Goal: Find specific page/section: Find specific page/section

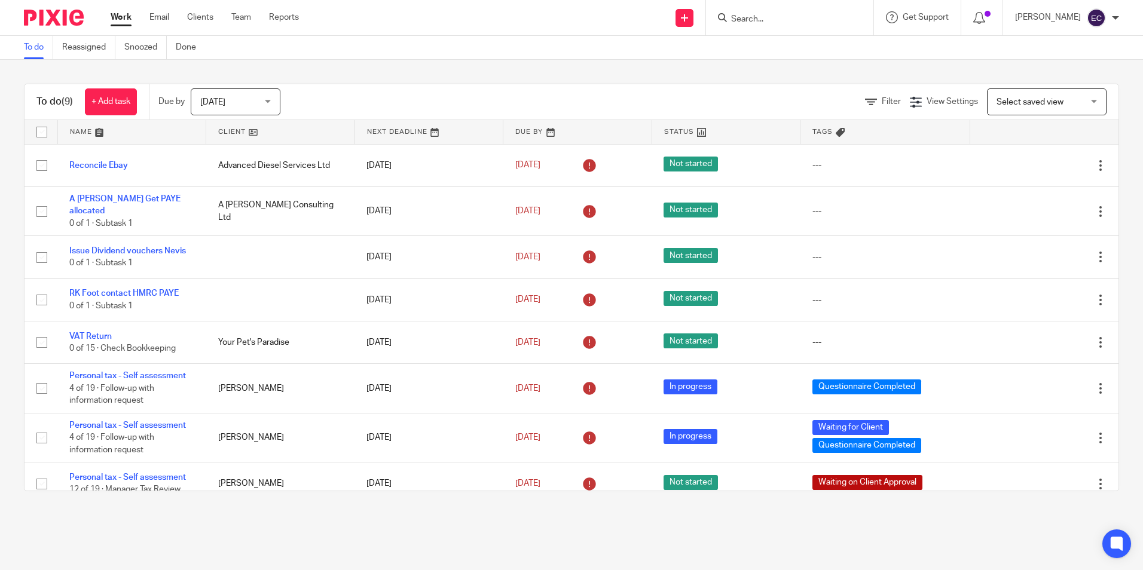
click at [750, 19] on input "Search" at bounding box center [784, 19] width 108 height 11
type input "cedar"
click at [795, 56] on link at bounding box center [829, 52] width 202 height 28
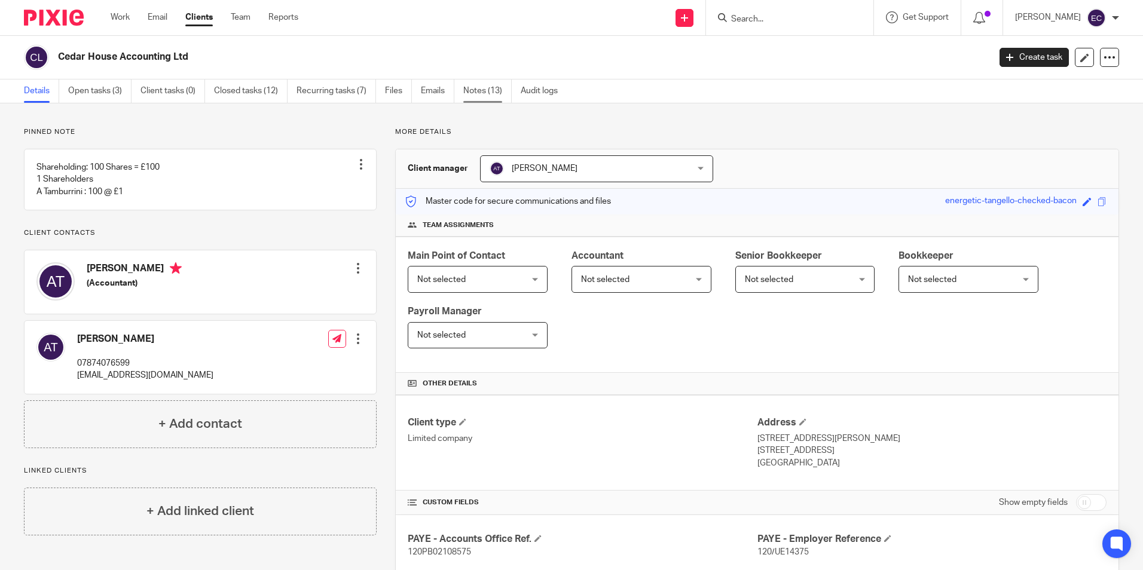
click at [478, 92] on link "Notes (13)" at bounding box center [487, 91] width 48 height 23
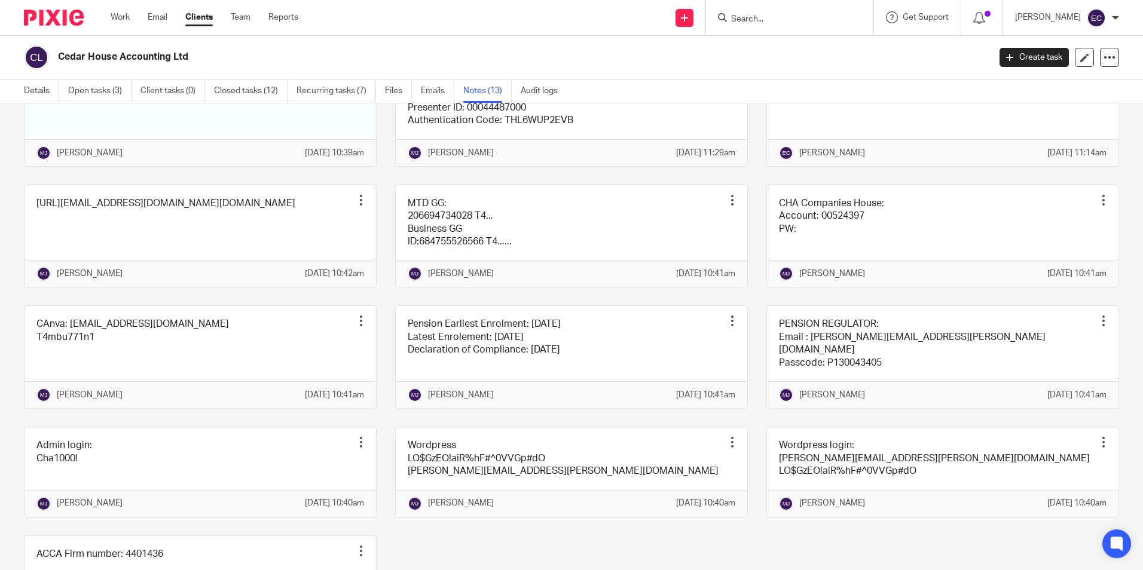
scroll to position [179, 0]
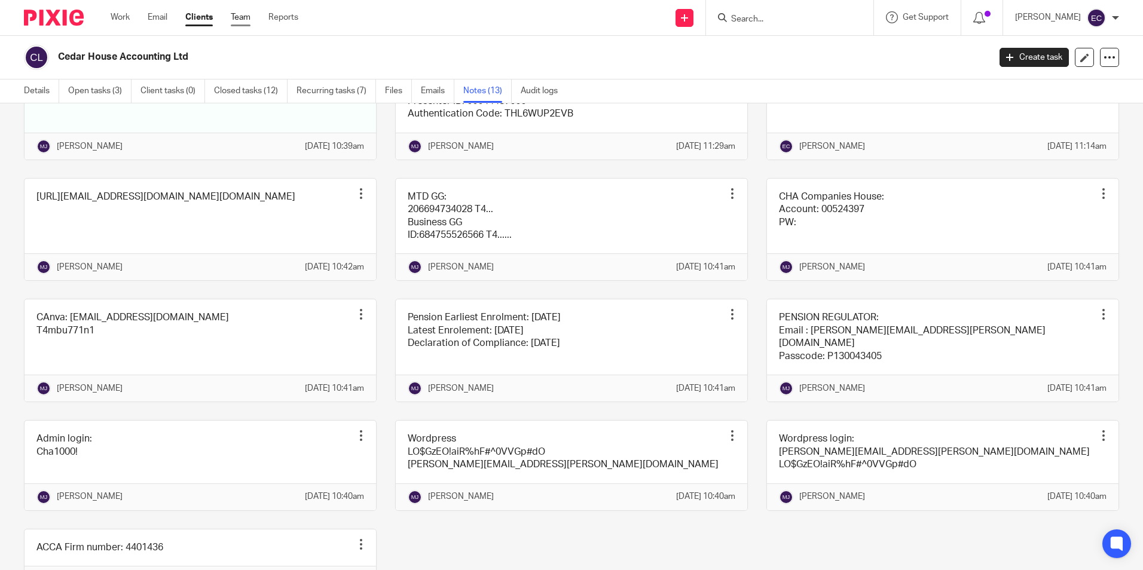
click at [240, 19] on link "Team" at bounding box center [241, 17] width 20 height 12
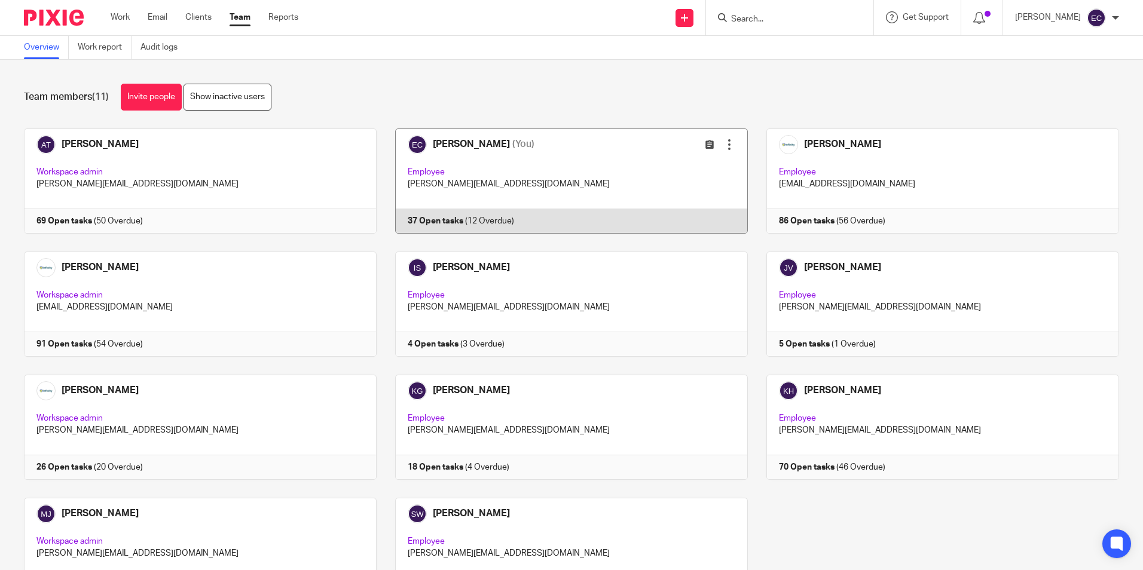
click at [480, 158] on link at bounding box center [562, 181] width 371 height 105
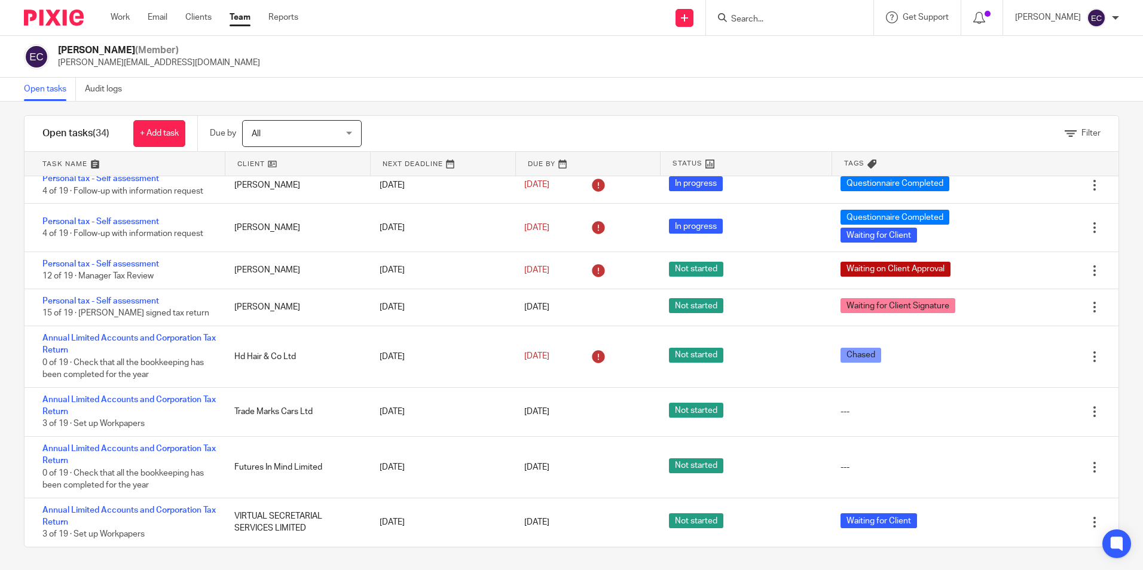
scroll to position [11, 0]
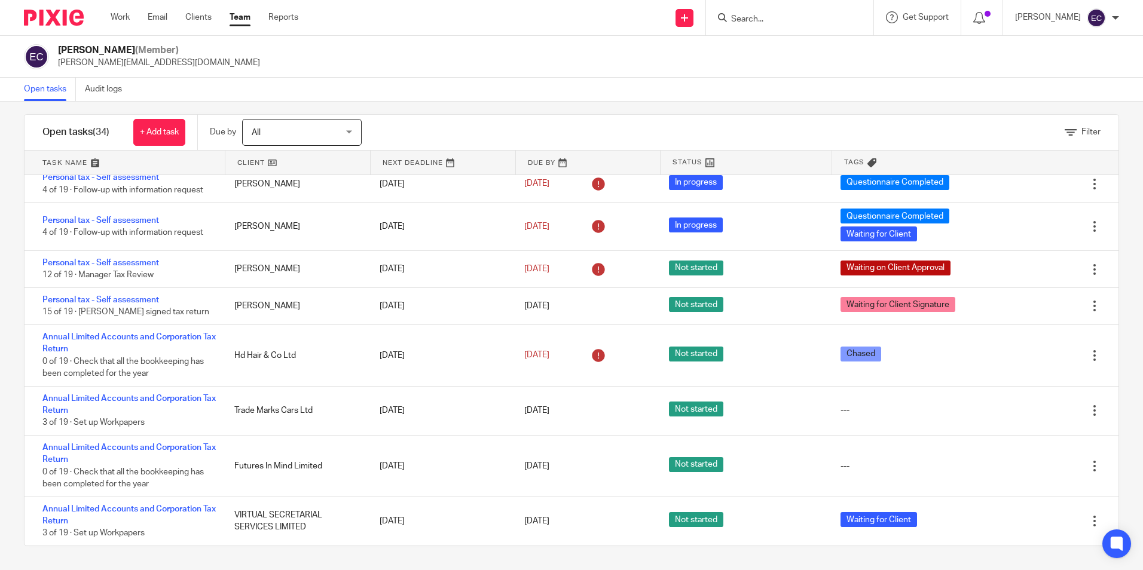
click at [747, 15] on input "Search" at bounding box center [784, 19] width 108 height 11
type input "cedar"
click at [828, 50] on link at bounding box center [829, 52] width 202 height 28
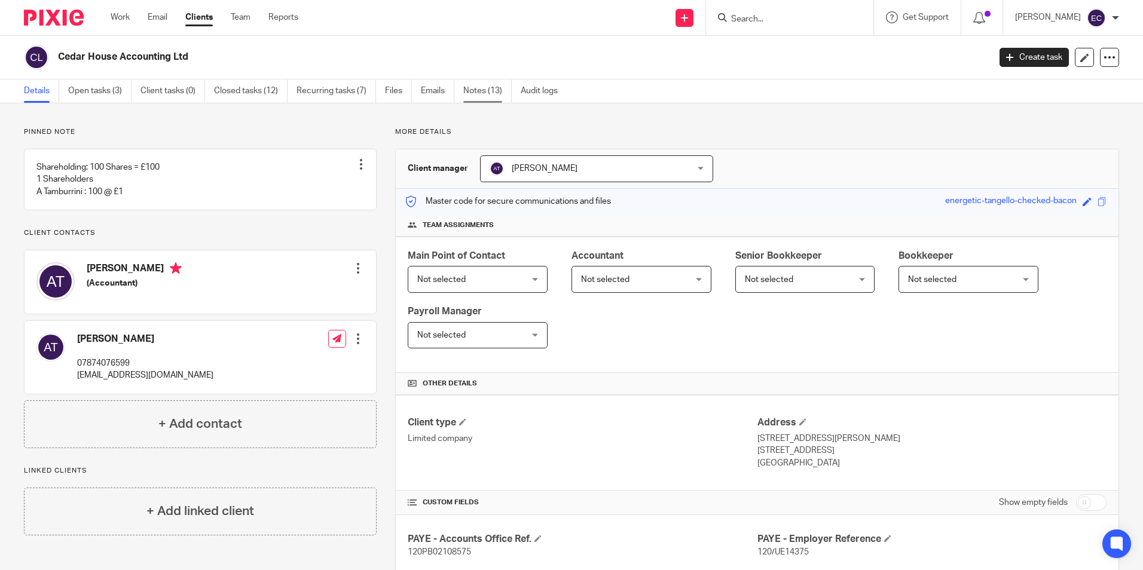
click at [471, 92] on link "Notes (13)" at bounding box center [487, 91] width 48 height 23
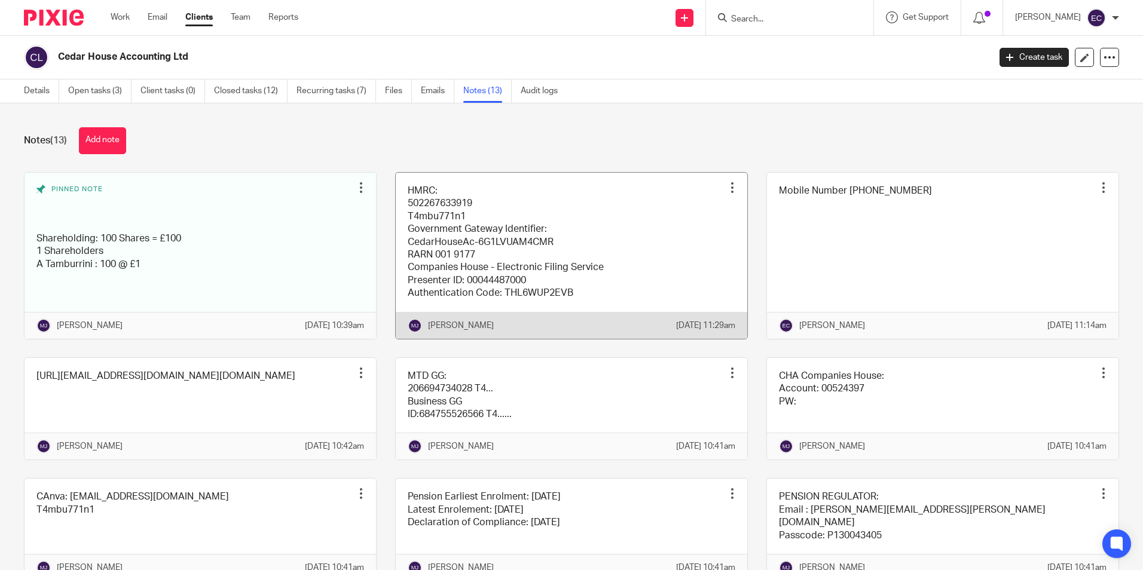
click at [502, 236] on link at bounding box center [572, 256] width 352 height 166
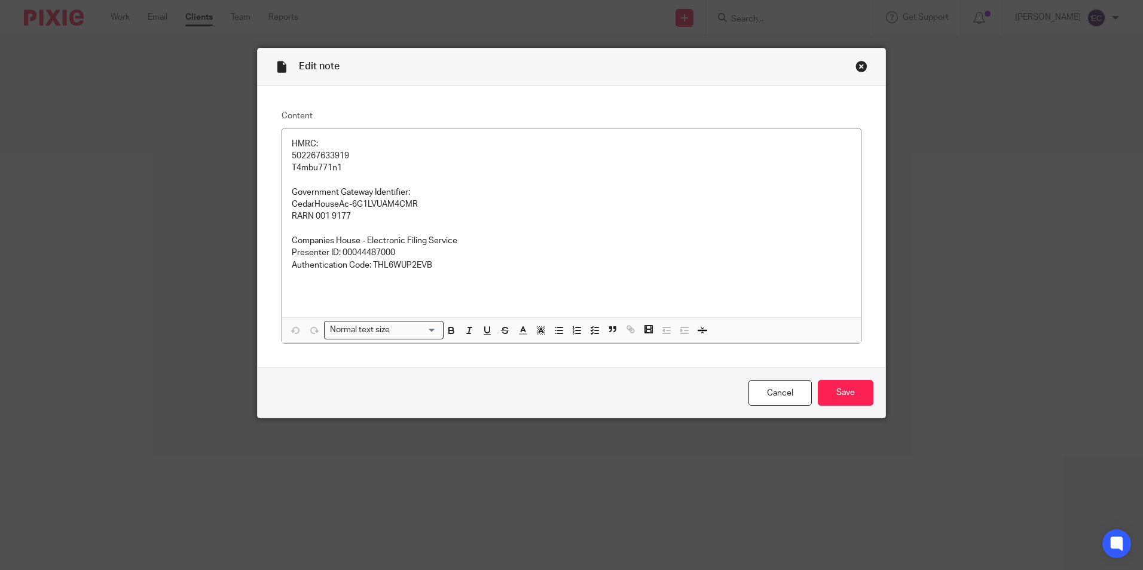
click at [856, 67] on div "Close this dialog window" at bounding box center [862, 66] width 12 height 12
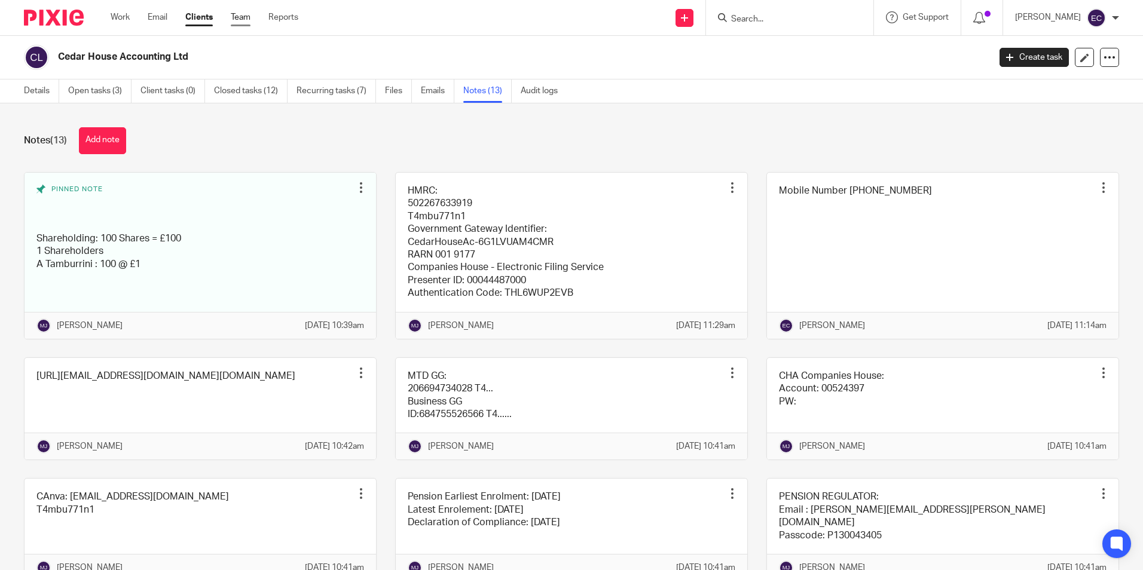
click at [244, 16] on link "Team" at bounding box center [241, 17] width 20 height 12
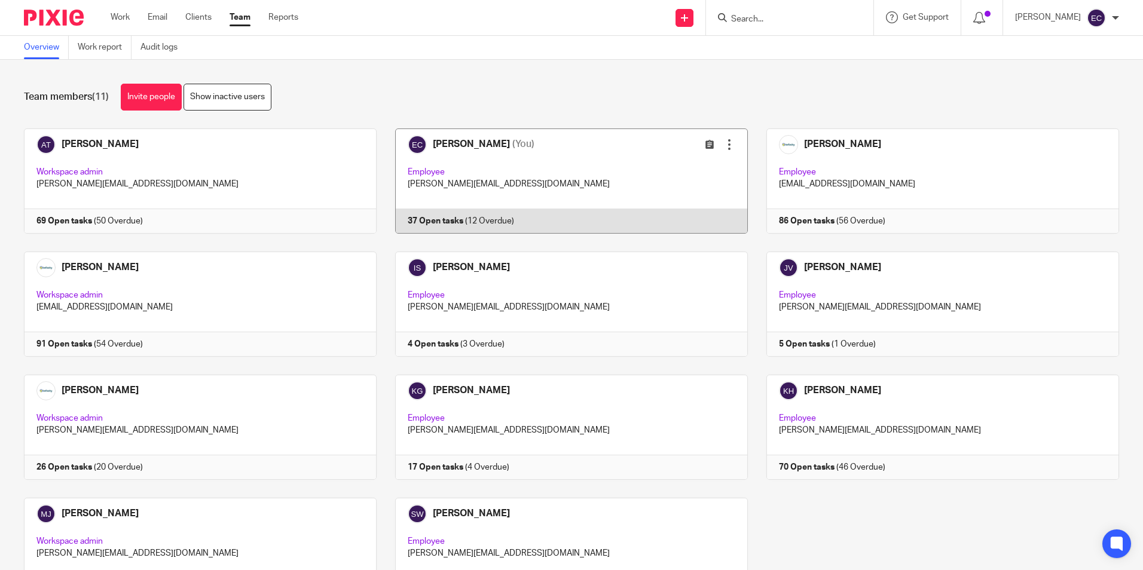
click at [550, 179] on link at bounding box center [562, 181] width 371 height 105
